Goal: Answer question/provide support: Share knowledge or assist other users

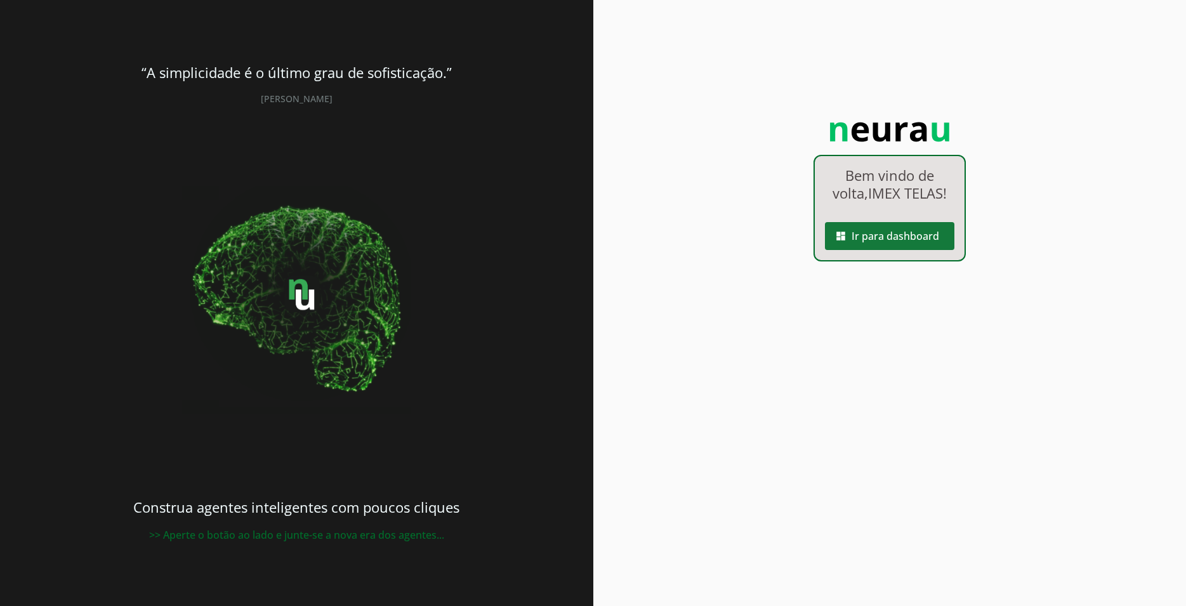
click at [884, 242] on span at bounding box center [889, 236] width 129 height 30
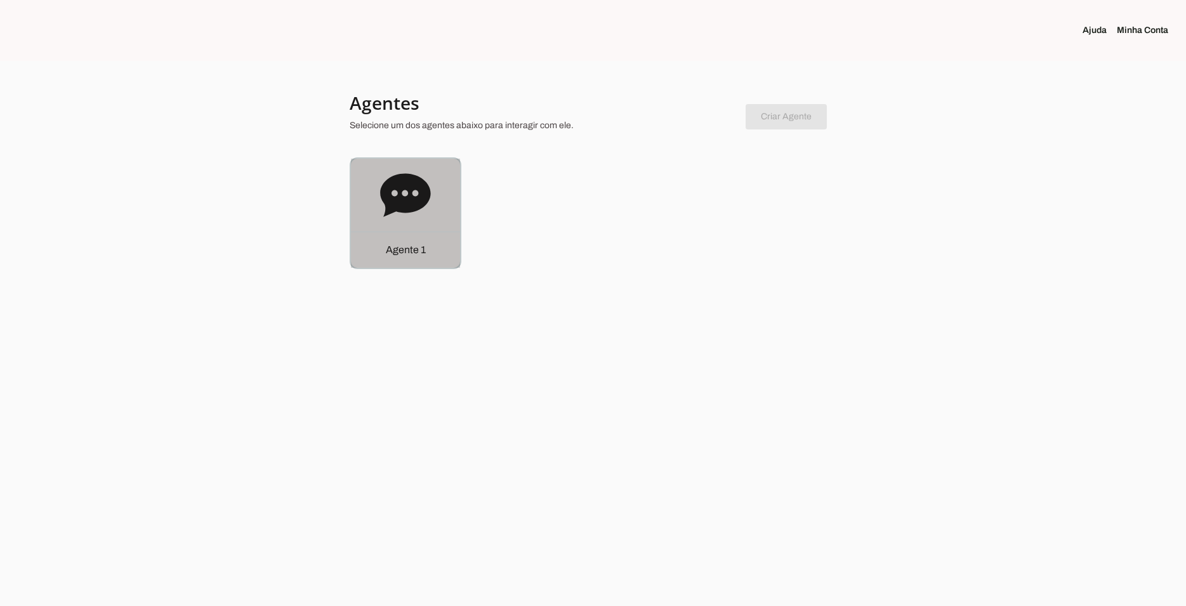
click at [395, 207] on icon at bounding box center [405, 194] width 50 height 43
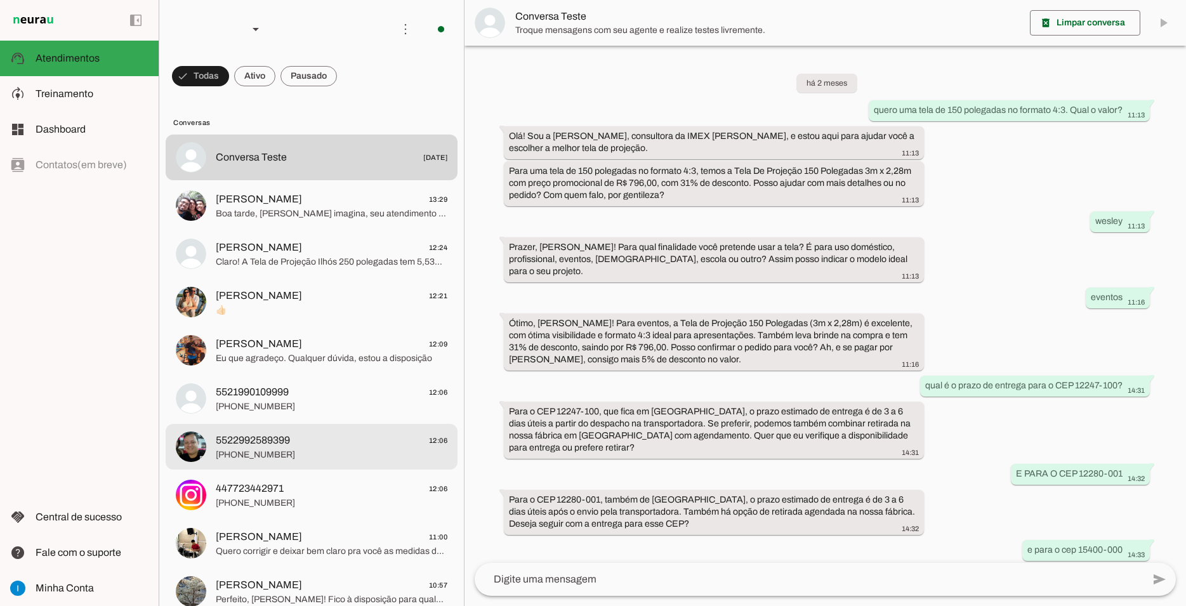
scroll to position [579, 0]
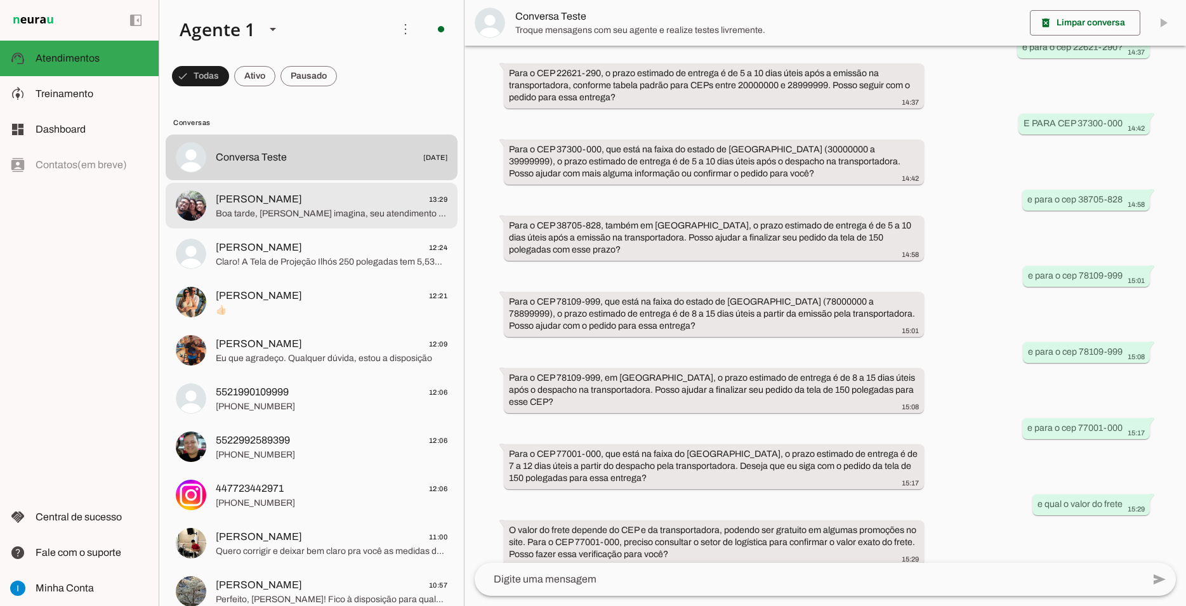
click at [339, 192] on span "[PERSON_NAME] 13:29" at bounding box center [332, 200] width 232 height 16
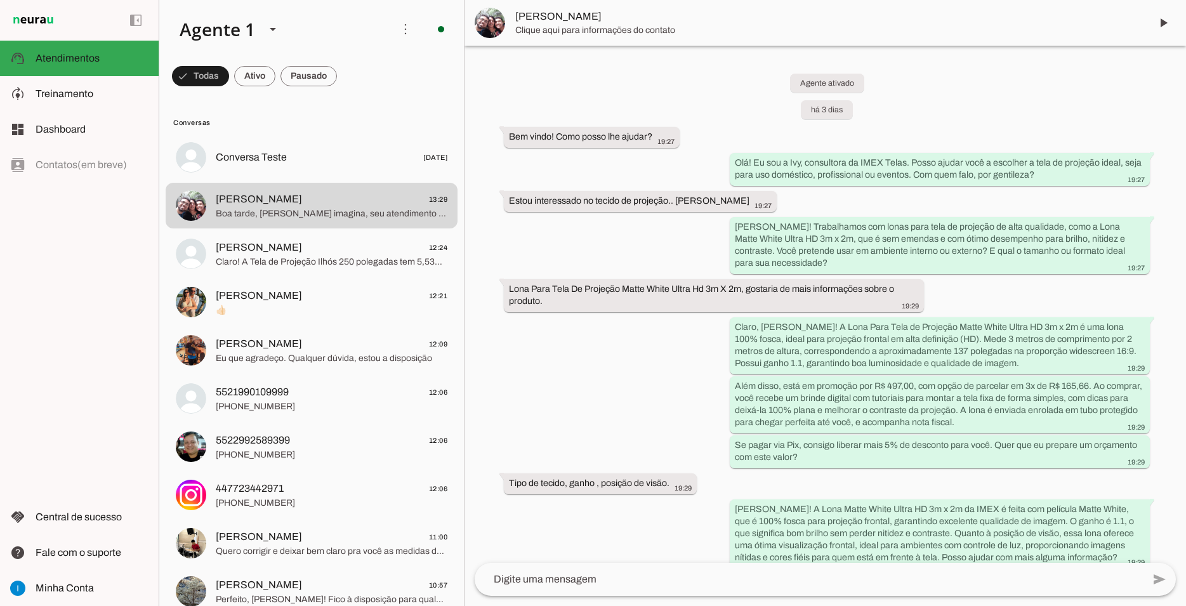
scroll to position [3732, 0]
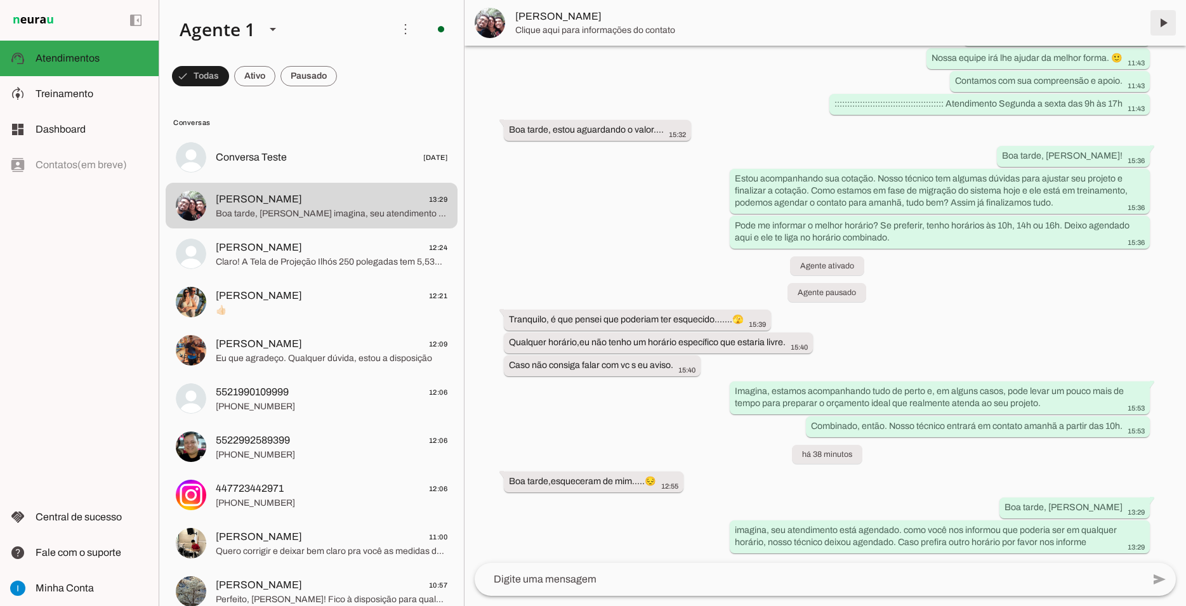
click at [1174, 21] on span at bounding box center [1163, 23] width 30 height 30
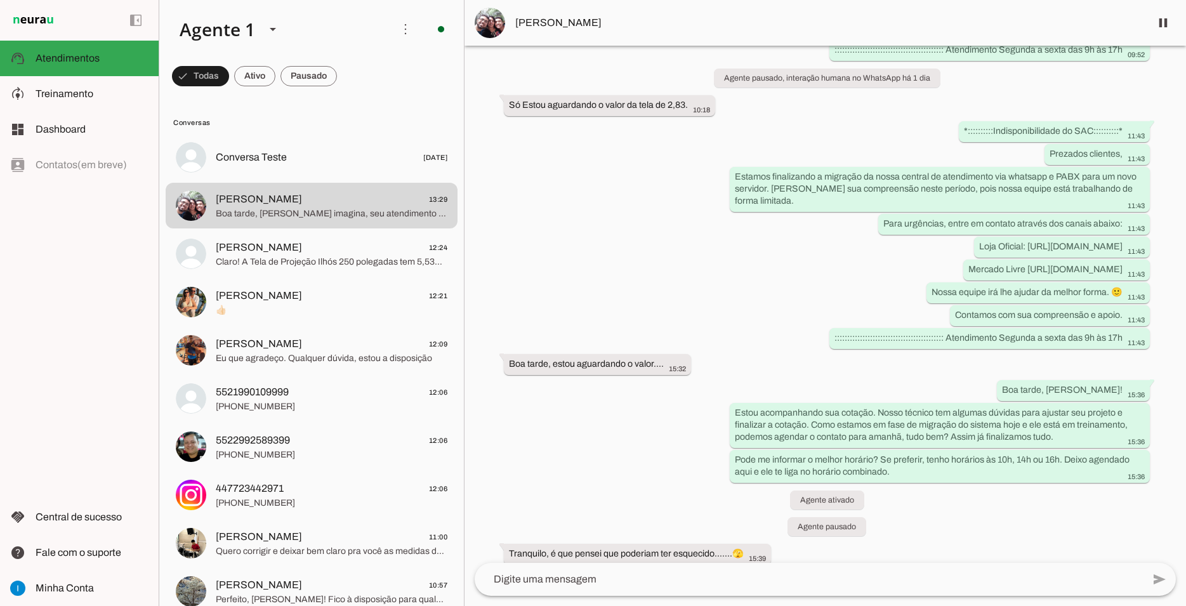
scroll to position [3762, 0]
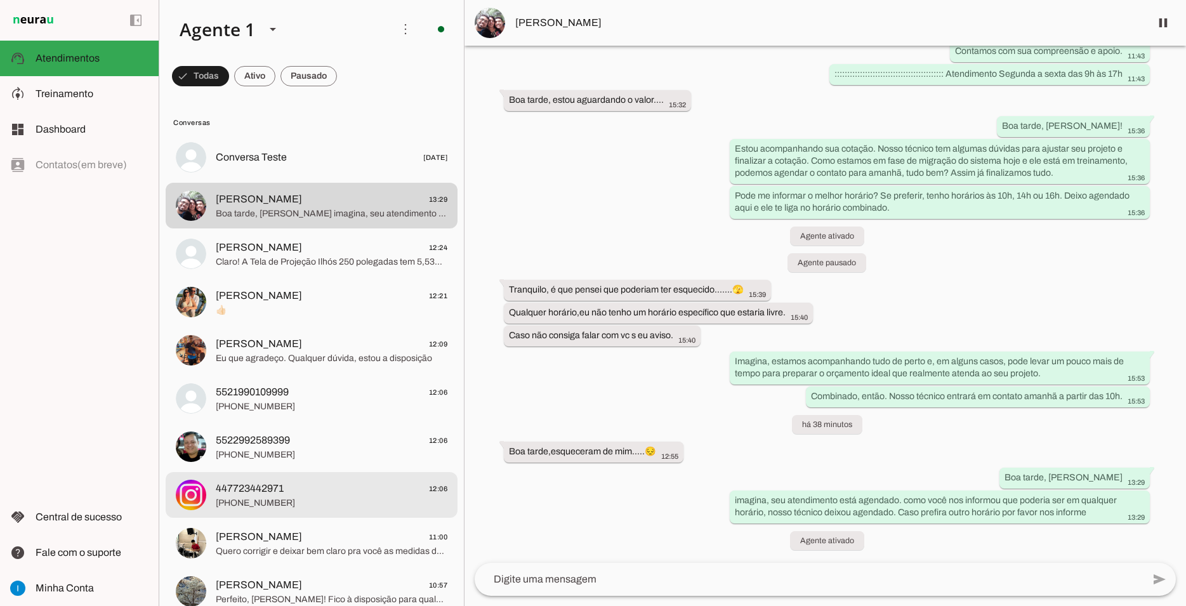
click at [340, 497] on div at bounding box center [332, 495] width 232 height 31
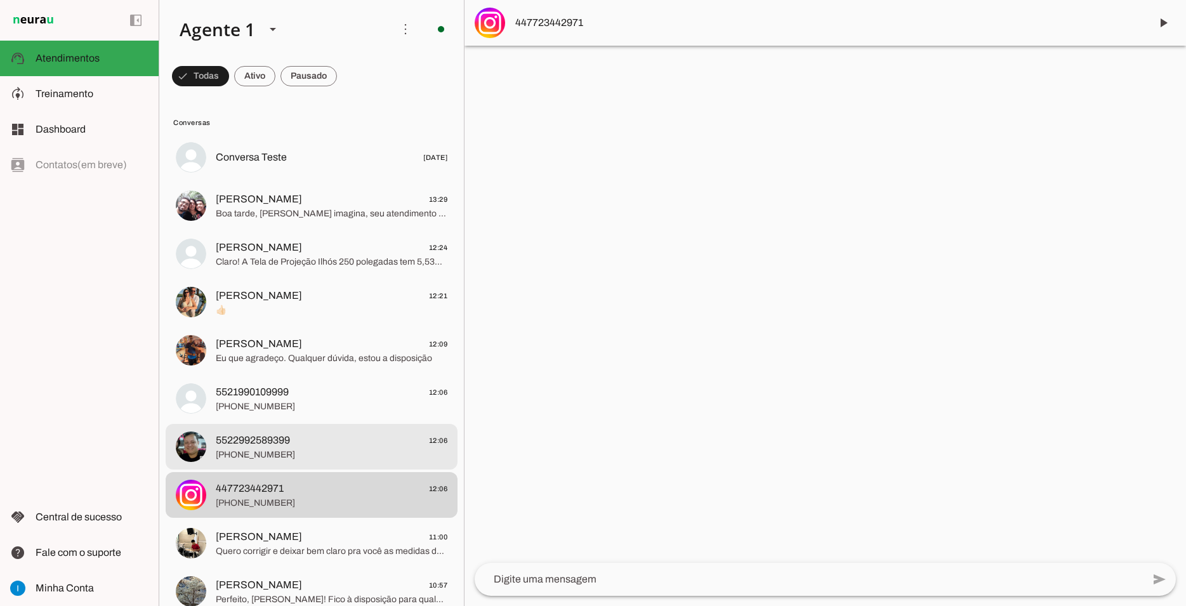
click at [348, 449] on span "[PHONE_NUMBER]" at bounding box center [332, 455] width 232 height 13
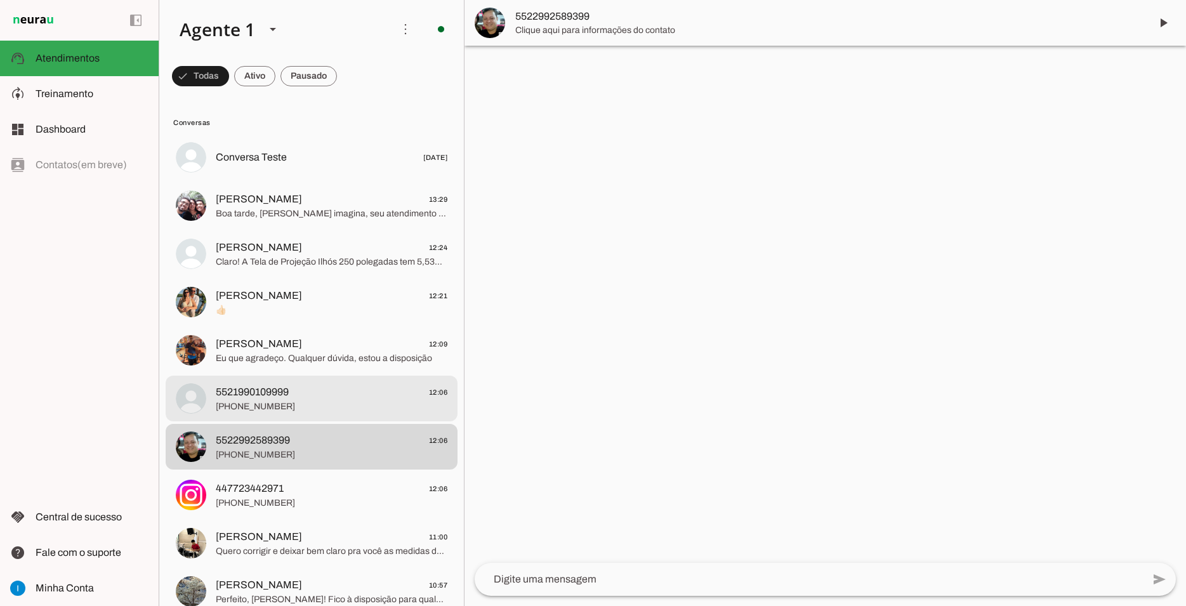
click at [352, 386] on span "5521990109999 12:06" at bounding box center [332, 393] width 232 height 16
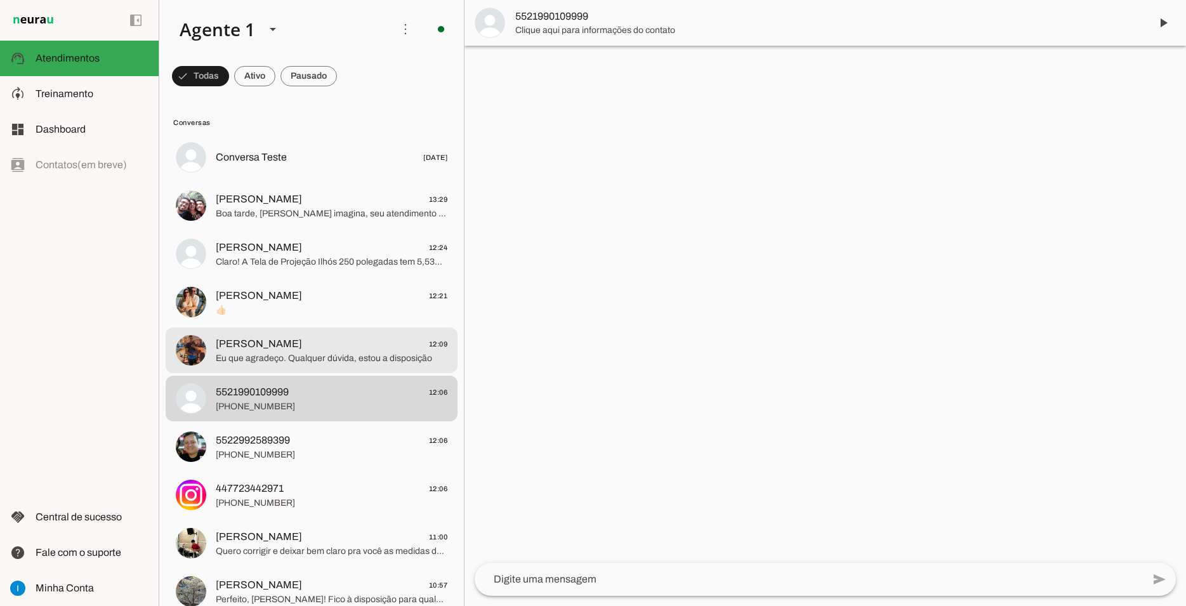
click at [358, 352] on span "Eu que agradeço. Qualquer dúvida, estou a disposição" at bounding box center [332, 358] width 232 height 13
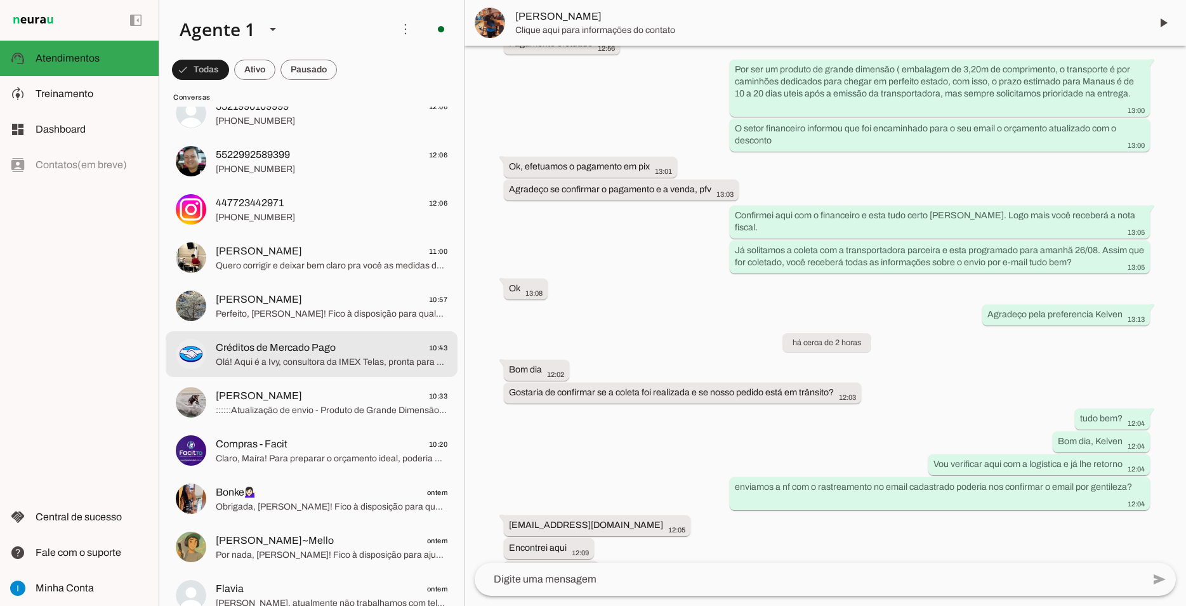
scroll to position [343, 0]
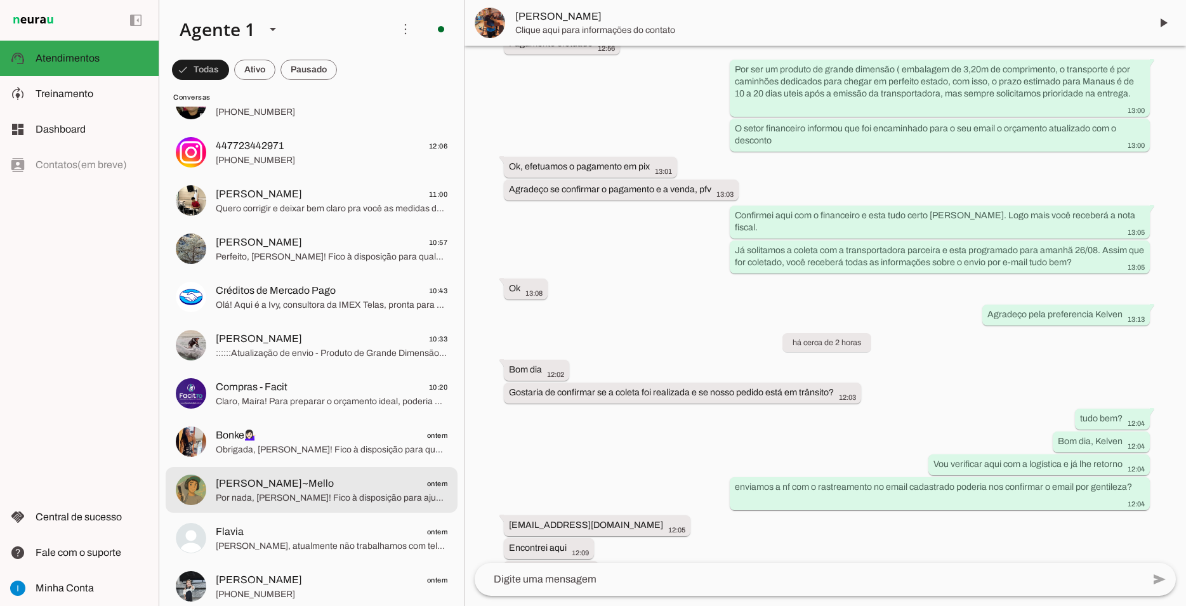
click at [346, 467] on md-item "[PERSON_NAME]~Mello ontem Por nada, [PERSON_NAME]! Fico à disposição para ajuda…" at bounding box center [312, 490] width 292 height 46
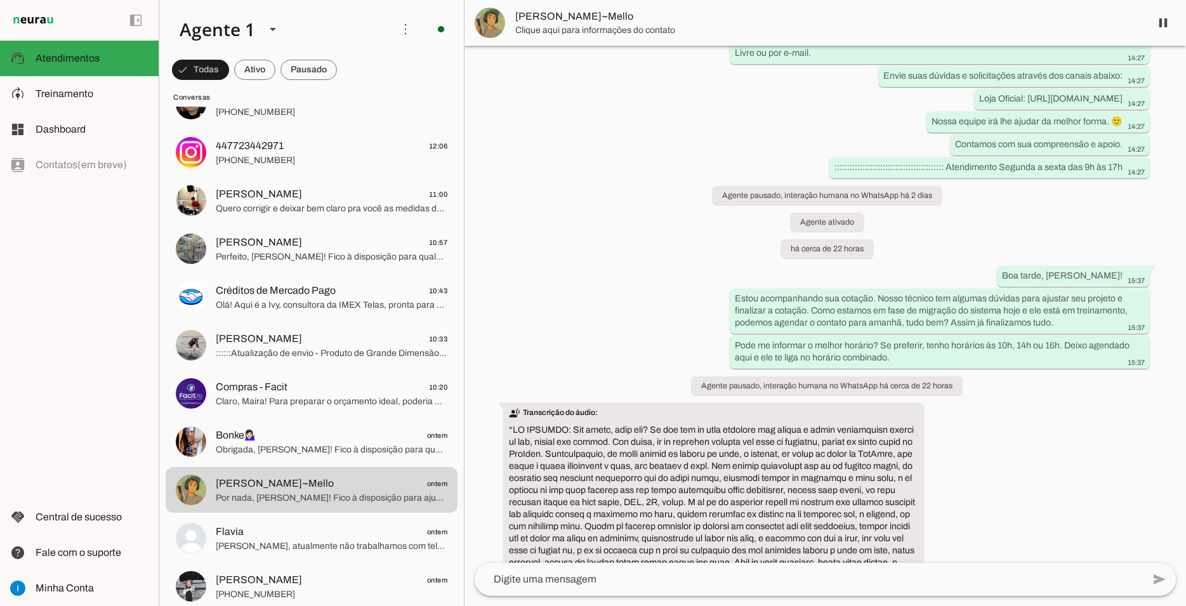
scroll to position [1169, 0]
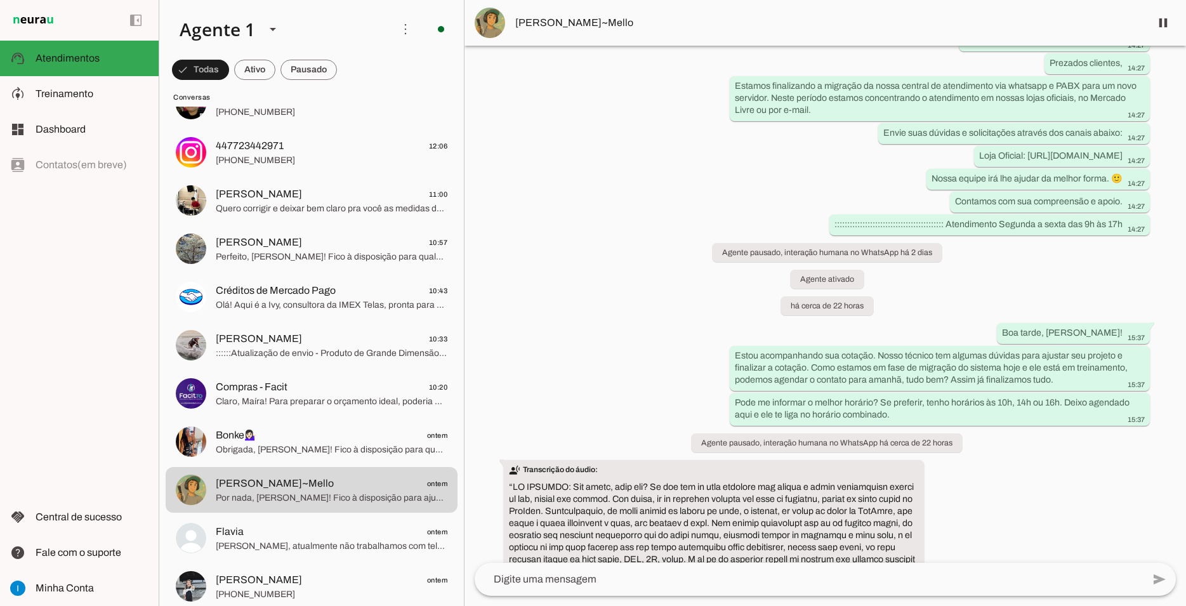
click at [1005, 436] on div "Agente ativado há 3 dias Boa tarde, tudo bem? 14:39 Boa tarde! Aqui é a Ivy da …" at bounding box center [824, 304] width 721 height 517
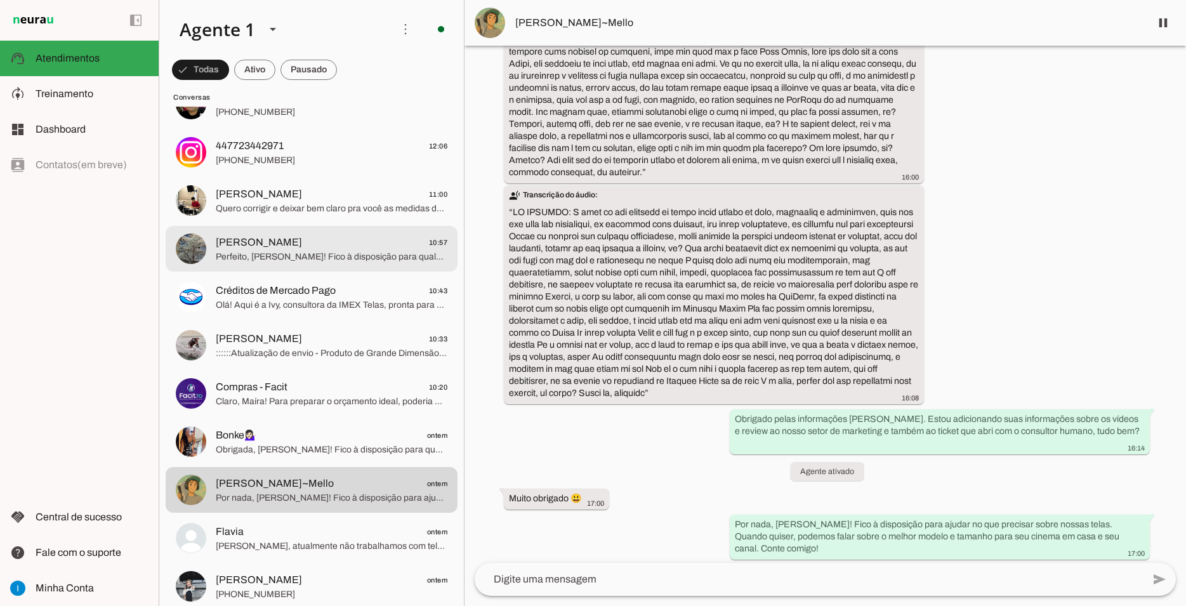
scroll to position [0, 0]
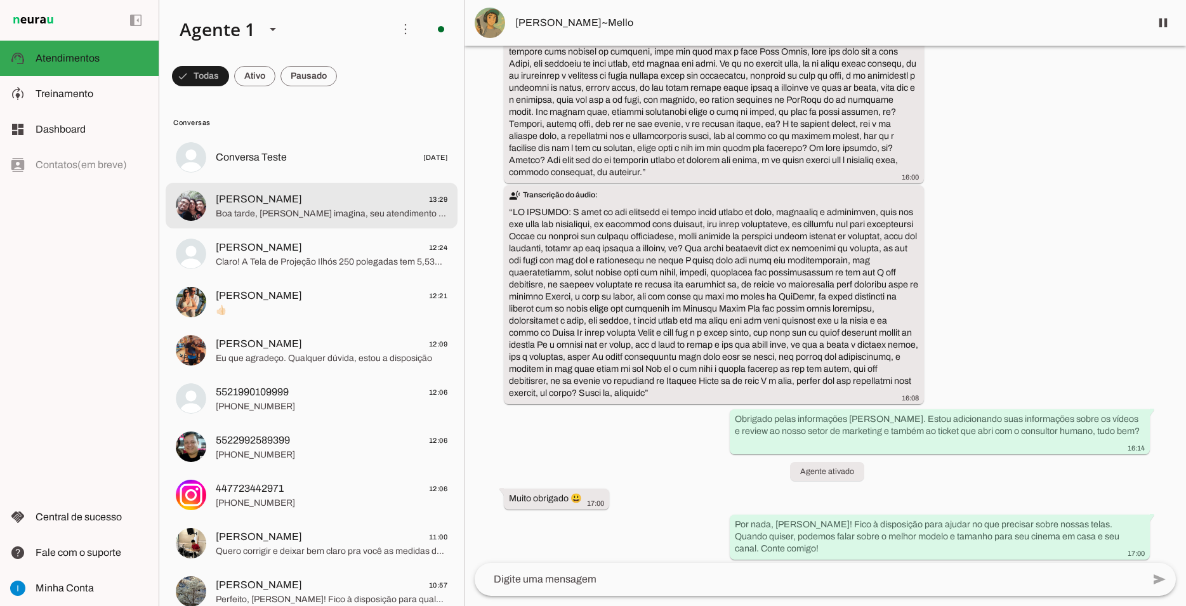
click at [317, 207] on span "Boa tarde, [PERSON_NAME] imagina, seu atendimento está agendado. como você nos …" at bounding box center [332, 213] width 232 height 13
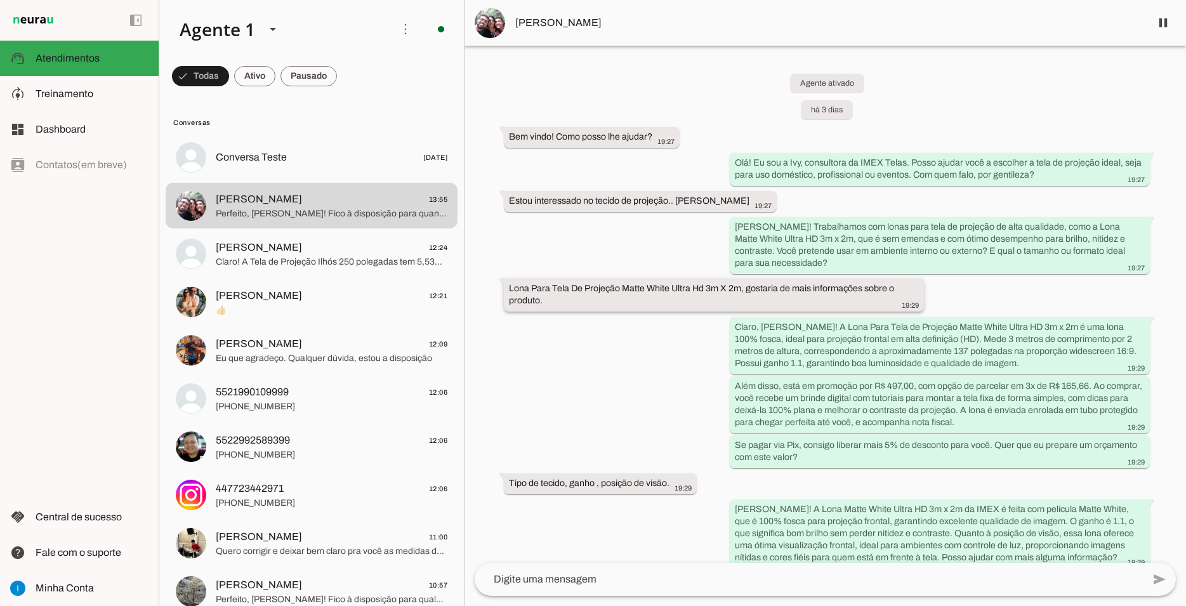
click at [0, 0] on slot "Lona Para Tela De Projeção Matte White Ultra Hd 3m X 2m, gostaria de mais infor…" at bounding box center [0, 0] width 0 height 0
click at [683, 308] on div "Lona Para Tela De Projeção Matte White Ultra Hd 3m X 2m, gostaria de mais infor…" at bounding box center [714, 296] width 410 height 28
drag, startPoint x: 559, startPoint y: 305, endPoint x: 503, endPoint y: 280, distance: 60.8
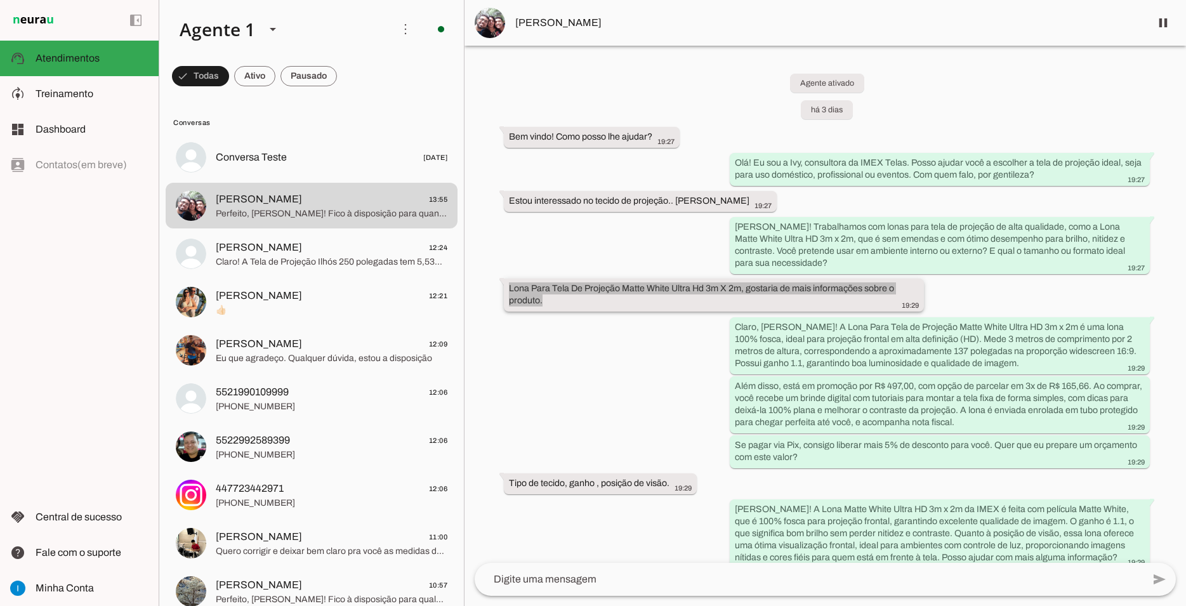
click at [504, 280] on whatsapp-message-bubble "Lona Para Tela De Projeção Matte White Ultra Hd 3m X 2m, gostaria de mais infor…" at bounding box center [714, 295] width 420 height 33
click at [0, 0] on slot "Lona Para Tela De Projeção Matte White Ultra Hd 3m X 2m, gostaria de mais infor…" at bounding box center [0, 0] width 0 height 0
